Goal: Transaction & Acquisition: Purchase product/service

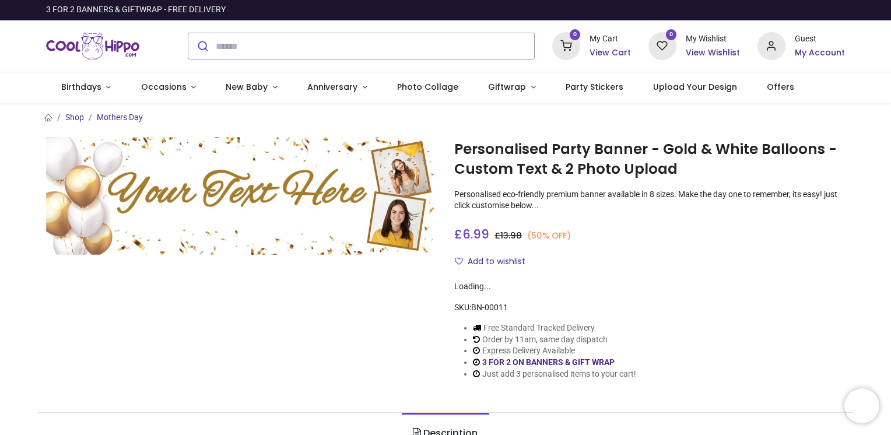
click at [811, 50] on h6 "My Account" at bounding box center [820, 53] width 50 height 12
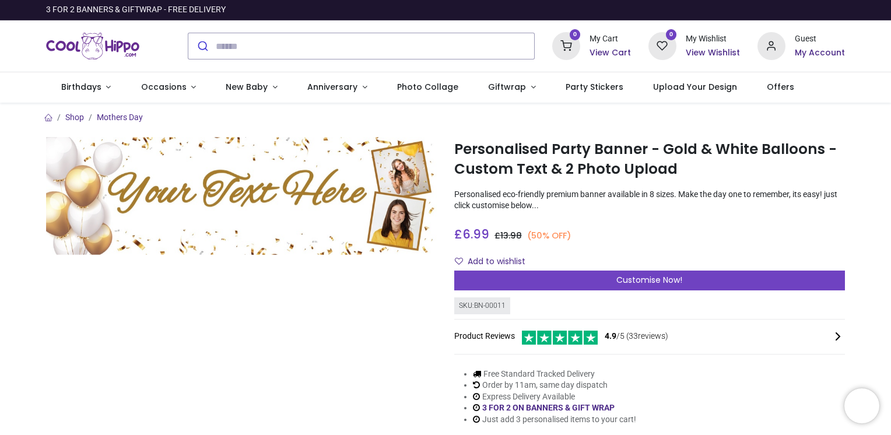
click at [827, 50] on h6 "My Account" at bounding box center [820, 53] width 50 height 12
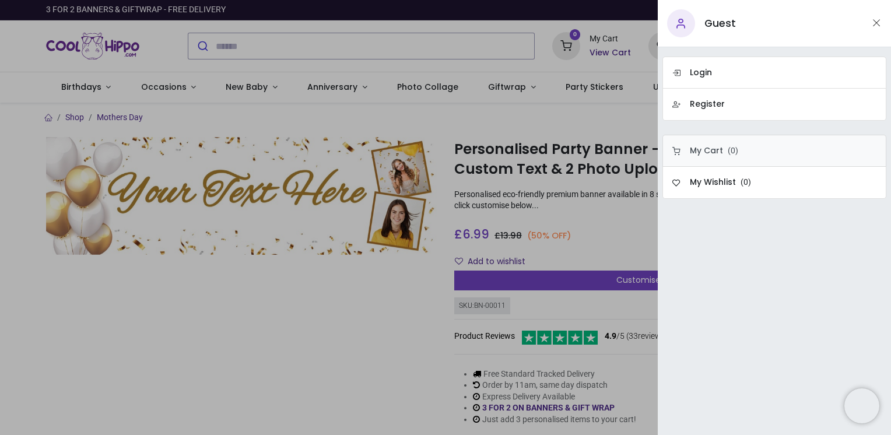
click at [740, 154] on link "My Cart ( 0 )" at bounding box center [774, 151] width 224 height 32
